Goal: Transaction & Acquisition: Download file/media

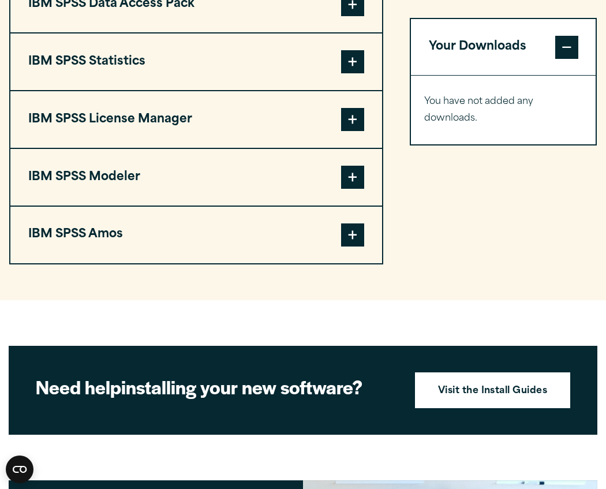
scroll to position [753, 0]
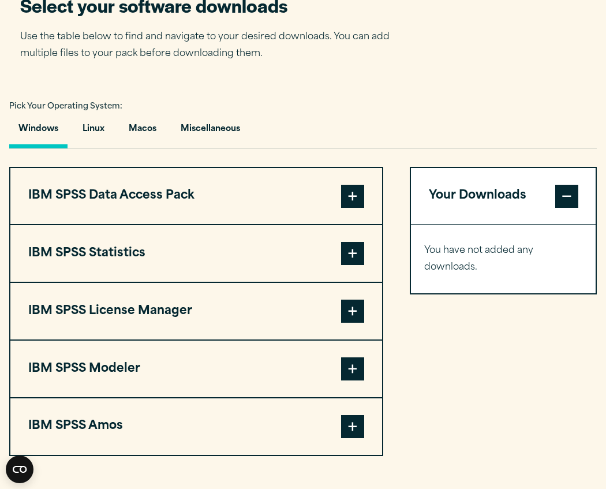
click at [343, 259] on span at bounding box center [352, 253] width 23 height 23
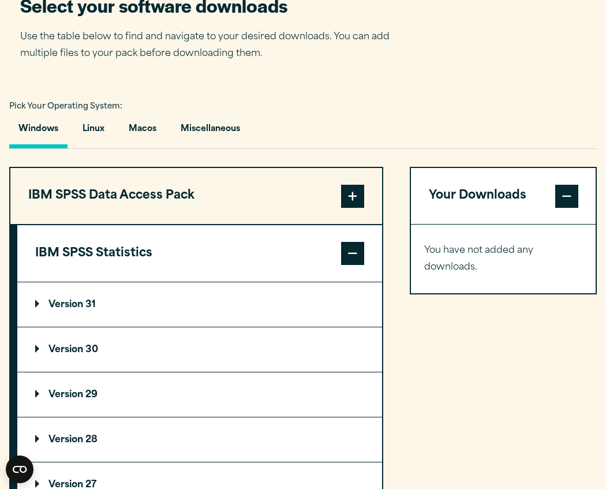
click at [343, 259] on span at bounding box center [352, 253] width 23 height 23
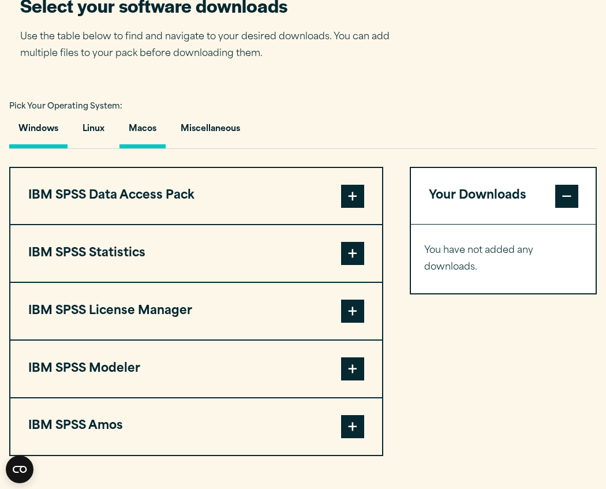
click at [146, 137] on button "Macos" at bounding box center [143, 131] width 46 height 33
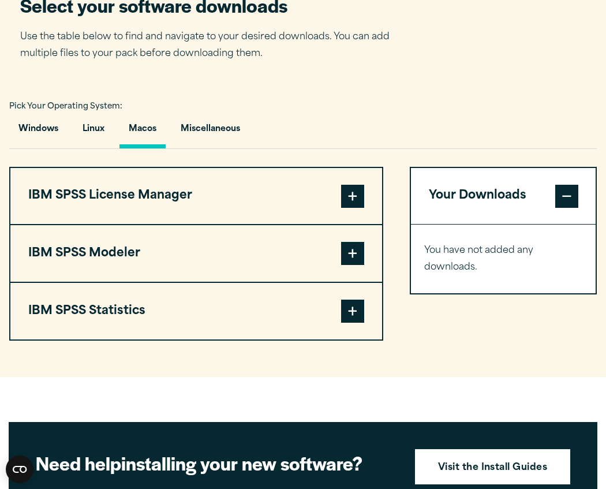
click at [352, 197] on span at bounding box center [352, 196] width 23 height 23
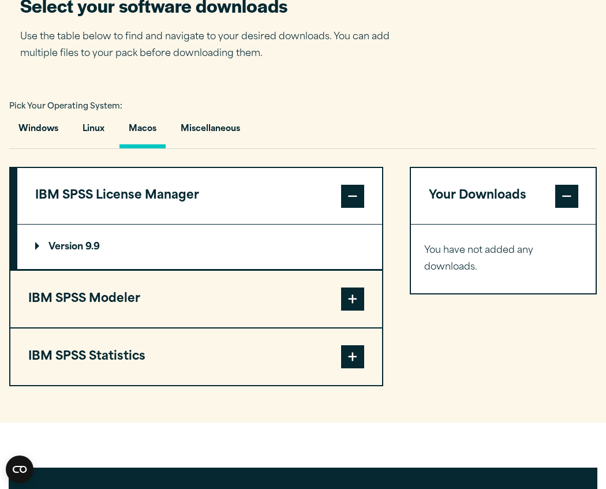
click at [353, 197] on span at bounding box center [352, 196] width 23 height 23
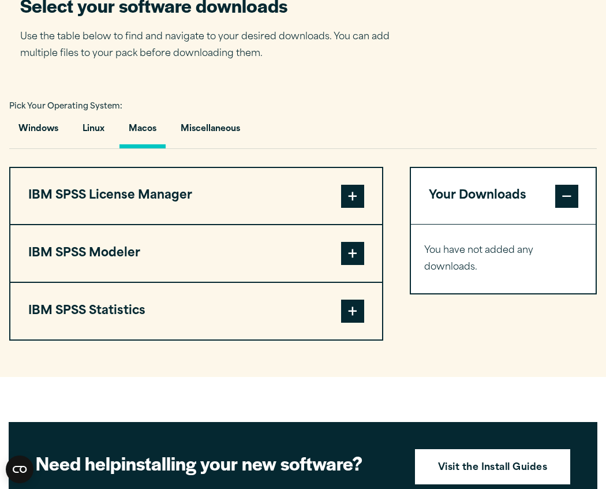
click at [350, 316] on span at bounding box center [352, 311] width 23 height 23
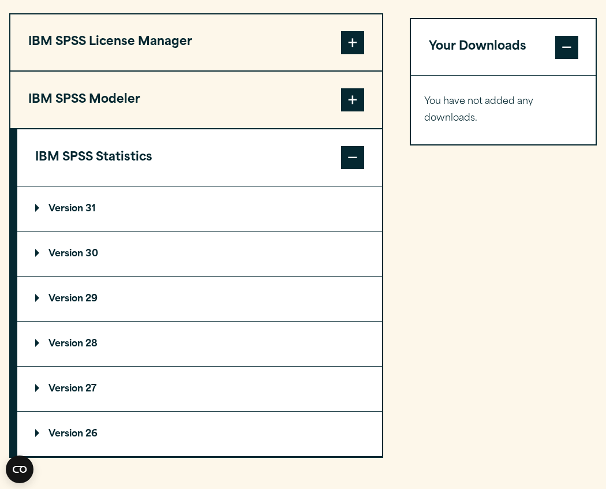
scroll to position [930, 0]
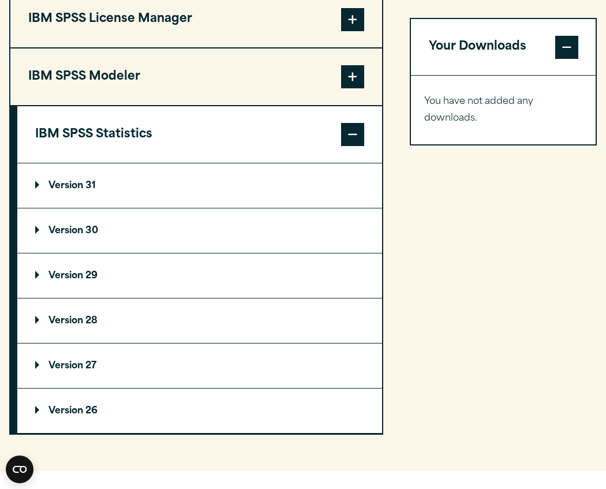
click at [177, 273] on summary "Version 29" at bounding box center [199, 276] width 365 height 44
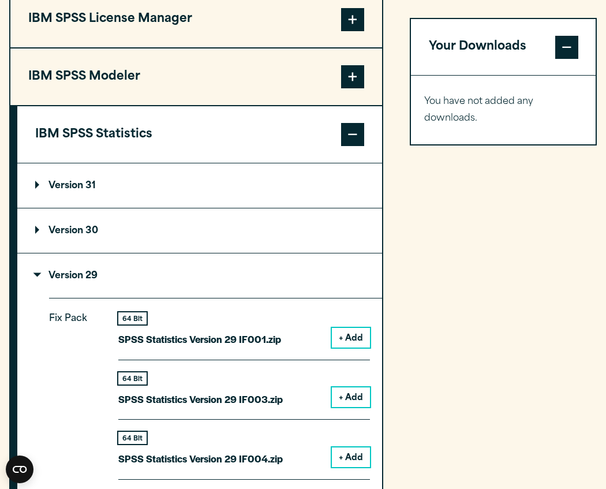
click at [177, 273] on summary "Version 29" at bounding box center [199, 276] width 365 height 44
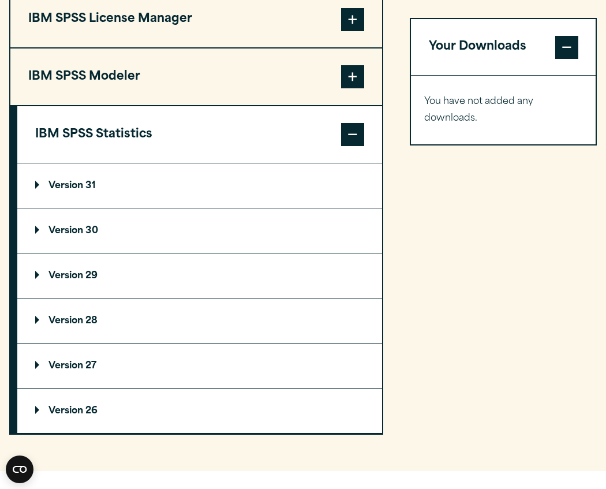
click at [207, 172] on summary "Version 31" at bounding box center [199, 185] width 365 height 44
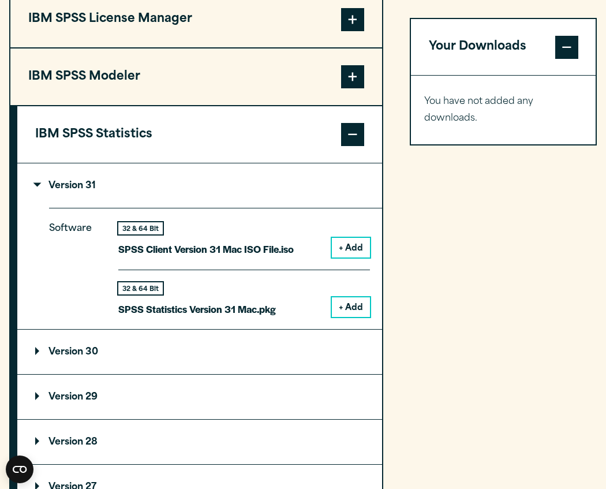
click at [207, 174] on summary "Version 31" at bounding box center [199, 185] width 365 height 44
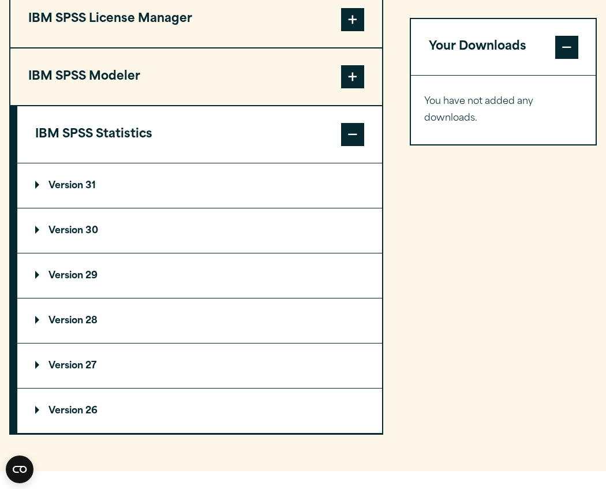
click at [155, 278] on summary "Version 29" at bounding box center [199, 276] width 365 height 44
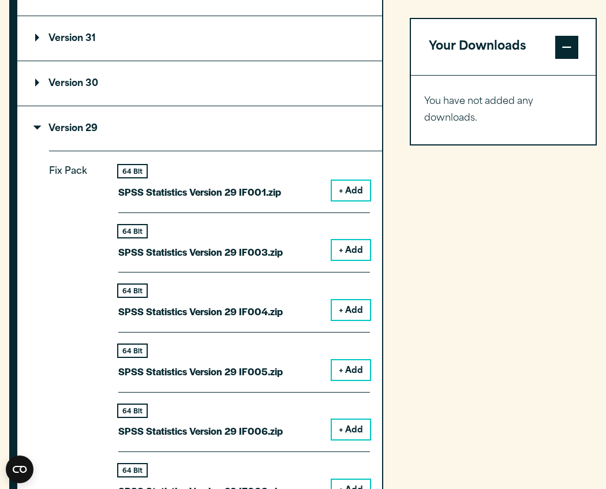
scroll to position [1131, 0]
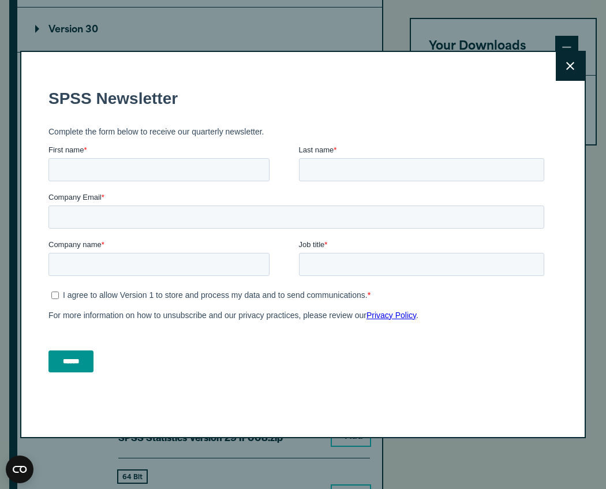
click at [570, 64] on icon at bounding box center [570, 66] width 8 height 9
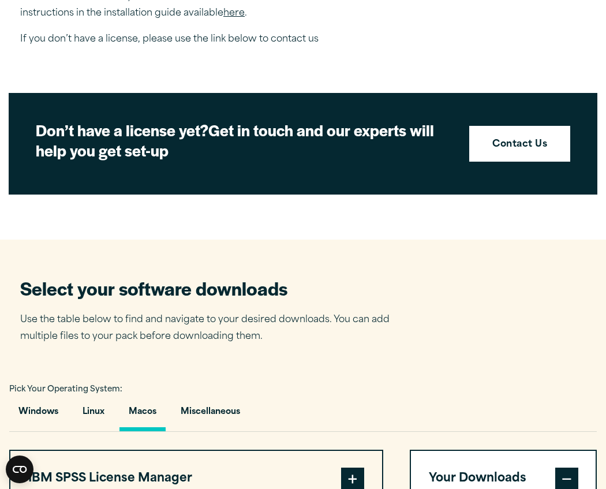
scroll to position [0, 0]
